Goal: Task Accomplishment & Management: Use online tool/utility

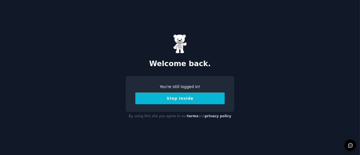
click at [183, 100] on button "Step Inside" at bounding box center [179, 98] width 89 height 12
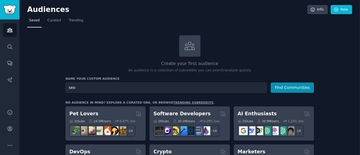
type input "seo"
click at [271, 82] on button "Find Communities" at bounding box center [292, 87] width 43 height 10
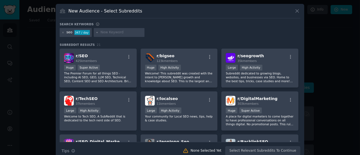
click at [165, 9] on div "New Audience - Select Subreddits" at bounding box center [180, 13] width 241 height 11
